Goal: Transaction & Acquisition: Subscribe to service/newsletter

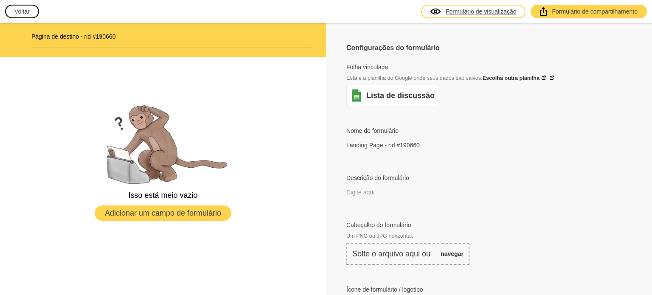
click at [476, 15] on font "Formulário de visualização" at bounding box center [481, 11] width 71 height 8
click at [406, 90] on link "Lista de discussão" at bounding box center [400, 95] width 68 height 10
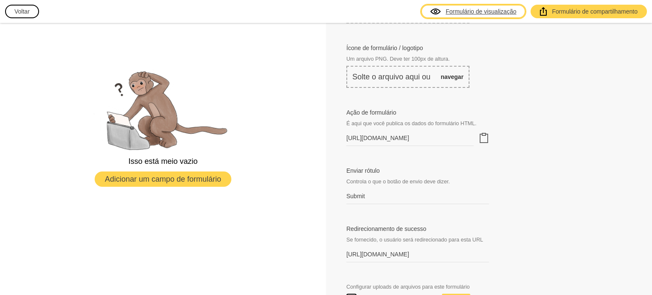
scroll to position [255, 0]
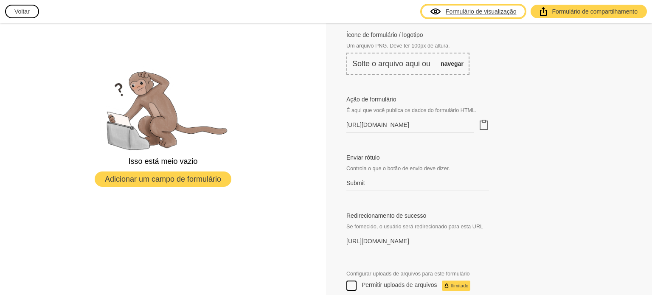
click at [470, 107] on font "É aqui que você publica os dados do formulário HTML." at bounding box center [412, 110] width 130 height 6
click at [479, 110] on span "É aqui que você publica os dados do formulário HTML." at bounding box center [418, 110] width 143 height 8
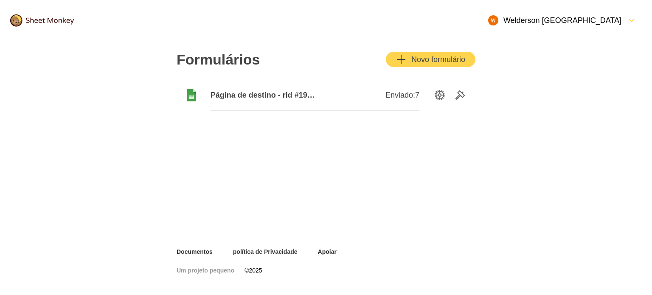
click at [404, 56] on icon "Adicionar" at bounding box center [401, 59] width 10 height 10
click at [192, 96] on icon at bounding box center [191, 97] width 5 height 4
click at [439, 95] on icon "Opções de configuração" at bounding box center [440, 95] width 10 height 10
click at [635, 20] on icon "FormDown" at bounding box center [632, 20] width 10 height 10
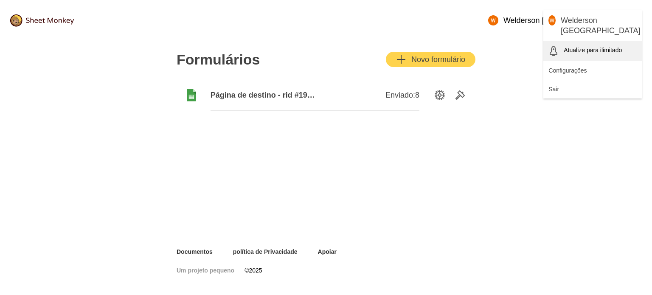
click at [574, 47] on font "Atualize para ilimitado" at bounding box center [593, 50] width 58 height 7
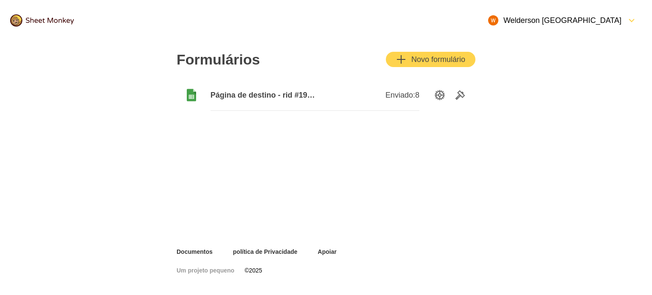
click at [459, 97] on icon "Ferramentas" at bounding box center [460, 95] width 8 height 8
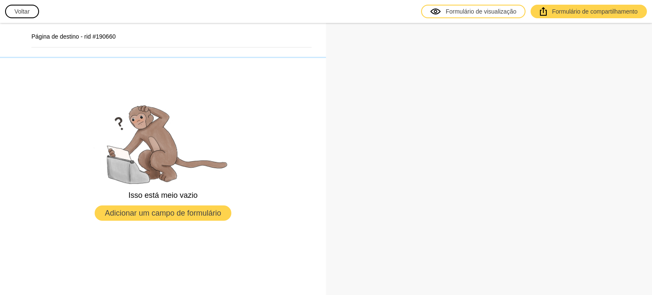
click at [191, 39] on h2 "Página de destino - rid #190660" at bounding box center [171, 36] width 280 height 8
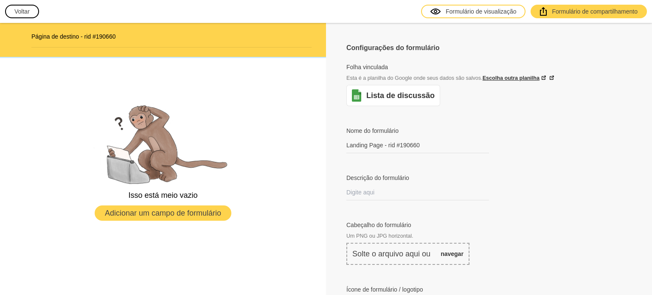
click at [515, 78] on font "Escolha outra planilha" at bounding box center [511, 78] width 57 height 6
click at [526, 77] on font "Escolha outra planilha" at bounding box center [511, 78] width 57 height 6
click at [500, 78] on font "Escolha outra planilha" at bounding box center [511, 78] width 57 height 6
click at [541, 78] on link "Escolha outra planilha" at bounding box center [514, 78] width 63 height 6
click at [549, 76] on link at bounding box center [551, 78] width 6 height 6
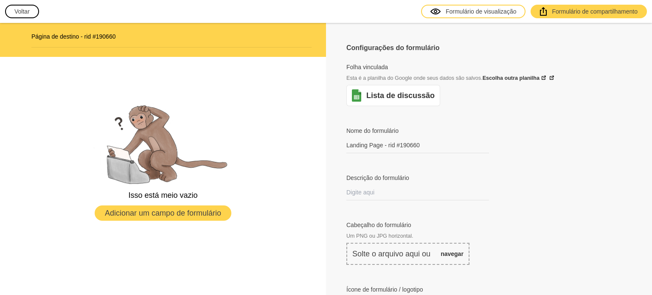
click at [549, 76] on link at bounding box center [551, 78] width 6 height 6
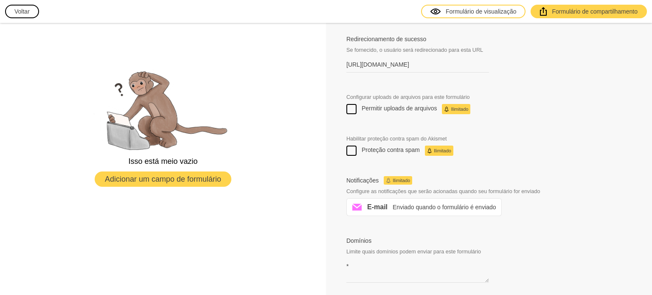
scroll to position [437, 0]
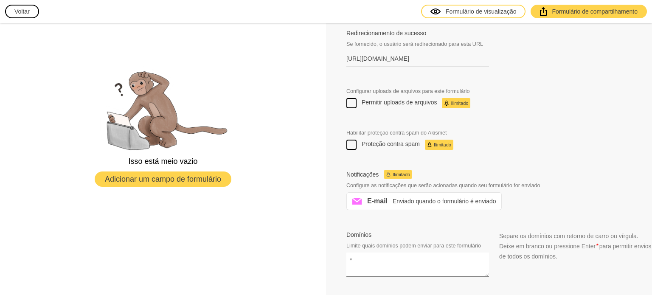
click at [374, 266] on textarea "*" at bounding box center [418, 265] width 143 height 24
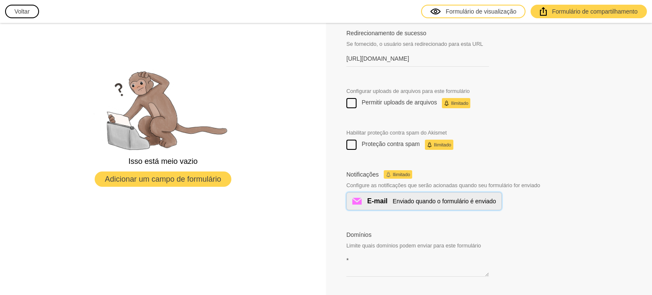
click at [411, 198] on font "Enviado quando o formulário é enviado" at bounding box center [445, 201] width 104 height 7
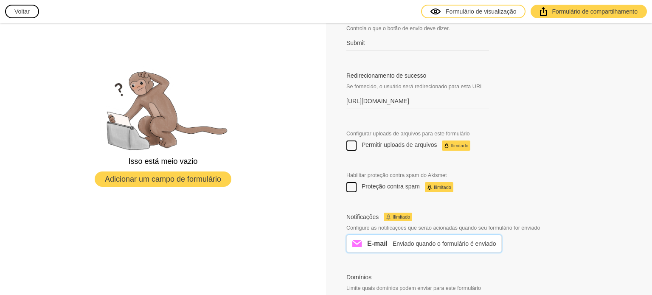
scroll to position [352, 0]
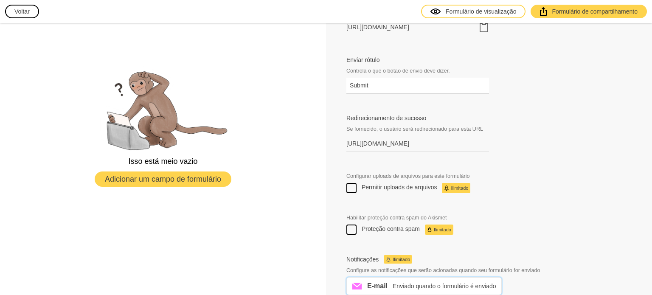
click at [375, 88] on input "Submit" at bounding box center [418, 86] width 143 height 16
click at [459, 114] on label "Redirecionamento de sucesso" at bounding box center [418, 118] width 143 height 8
click at [459, 136] on input "https://www.escoladnc.com.br/" at bounding box center [418, 144] width 143 height 16
click at [566, 123] on div "Redirecionamento de sucesso Se fornecido, o usuário será redirecionado para est…" at bounding box center [489, 133] width 285 height 38
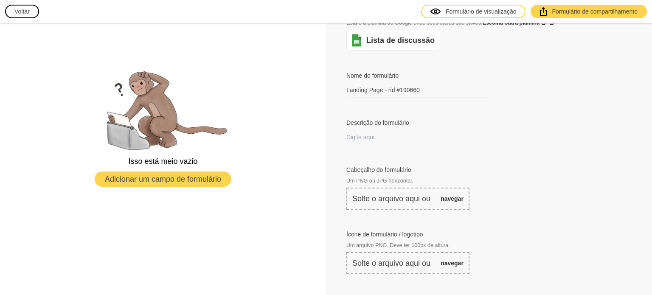
scroll to position [13, 0]
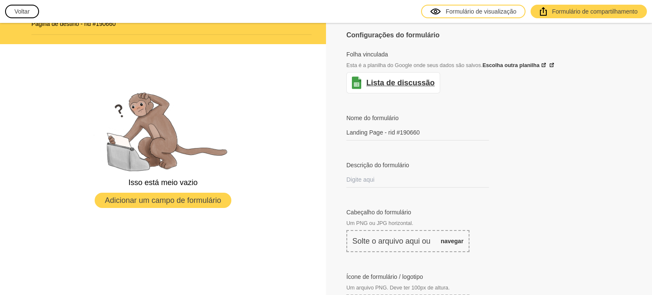
click at [411, 85] on font "Lista de discussão" at bounding box center [400, 83] width 68 height 8
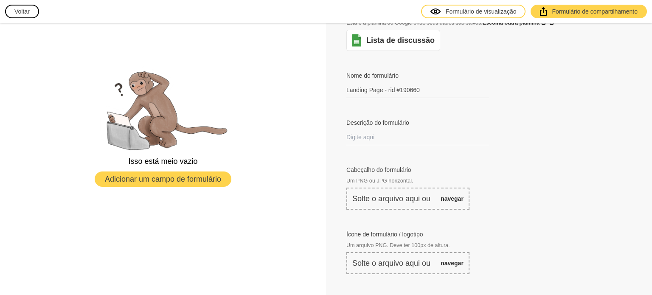
scroll to position [42, 0]
